Goal: Task Accomplishment & Management: Complete application form

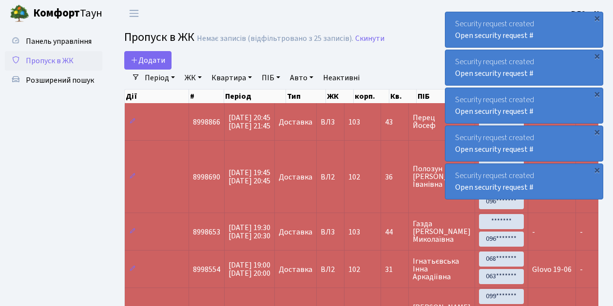
select select "25"
click at [167, 66] on link "Додати" at bounding box center [147, 60] width 47 height 19
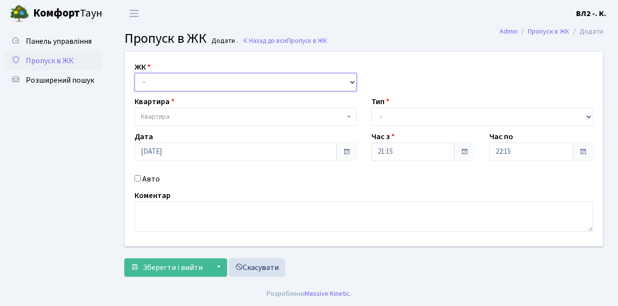
click at [352, 80] on select "- ВЛ1, Ужгородський пров., 4/1 ВЛ2, Голосіївський просп., 76 ВЛ3, пр.Голосіївсь…" at bounding box center [245, 82] width 222 height 19
select select "317"
click at [134, 73] on select "- ВЛ1, Ужгородський пров., 4/1 ВЛ2, Голосіївський просп., 76 ВЛ3, пр.Голосіївсь…" at bounding box center [245, 82] width 222 height 19
select select
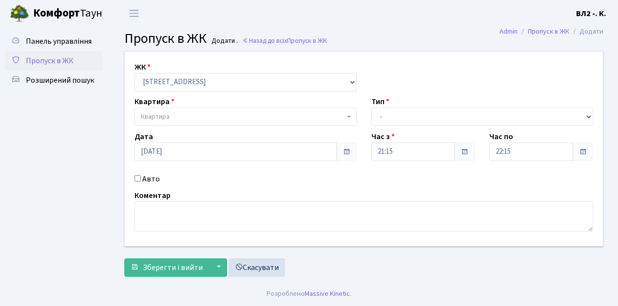
click at [348, 116] on b at bounding box center [349, 117] width 4 height 2
type input "119"
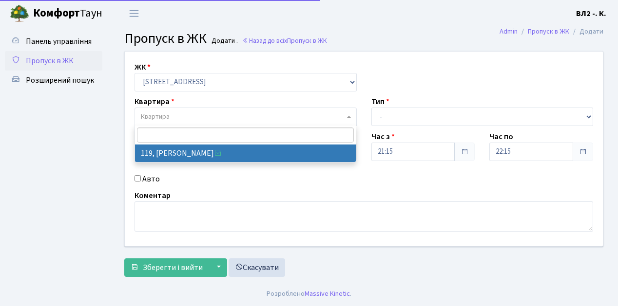
select select "38293"
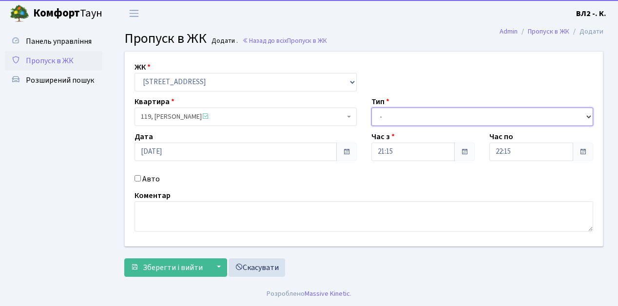
click at [587, 114] on select "- Доставка Таксі Гості Сервіс" at bounding box center [482, 117] width 222 height 19
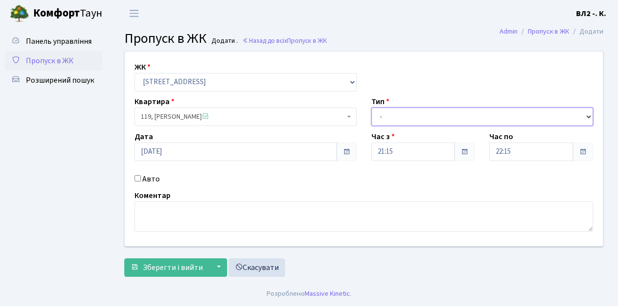
select select "1"
click at [371, 108] on select "- Доставка Таксі Гості Сервіс" at bounding box center [482, 117] width 222 height 19
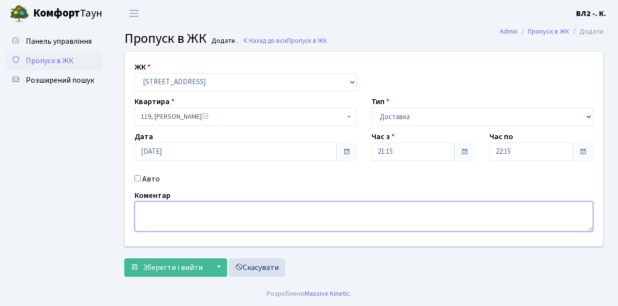
drag, startPoint x: 152, startPoint y: 206, endPoint x: 213, endPoint y: 239, distance: 69.5
click at [153, 206] on textarea at bounding box center [363, 217] width 458 height 30
type textarea "C"
type textarea "Суші 21-17"
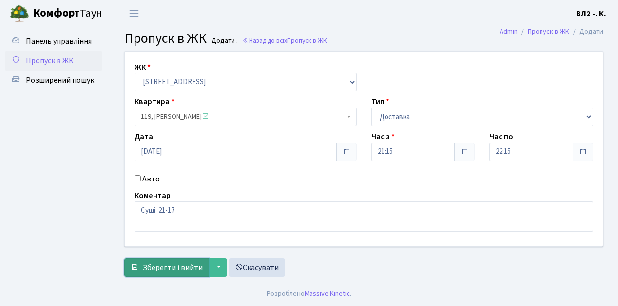
click at [152, 271] on span "Зберегти і вийти" at bounding box center [173, 268] width 60 height 11
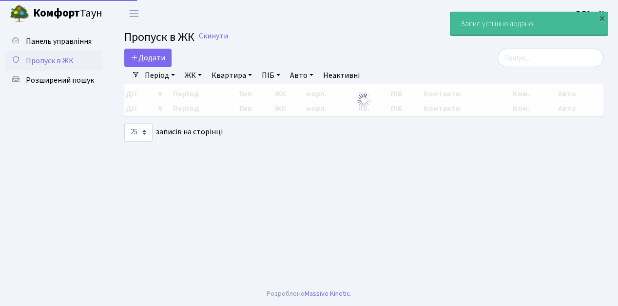
select select "25"
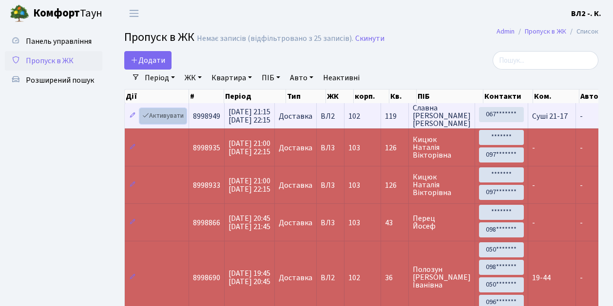
click at [182, 122] on link "Активувати" at bounding box center [163, 116] width 46 height 15
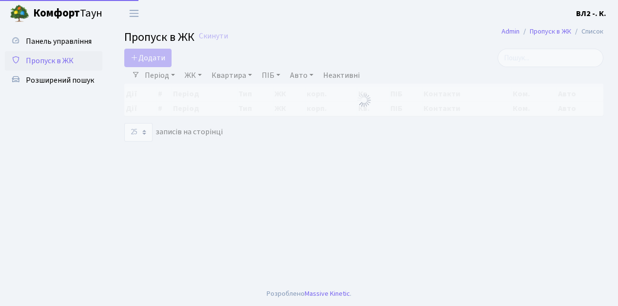
select select "25"
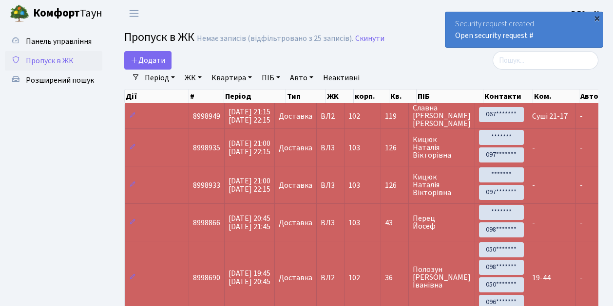
click at [596, 18] on div "×" at bounding box center [597, 18] width 10 height 10
